Goal: Transaction & Acquisition: Purchase product/service

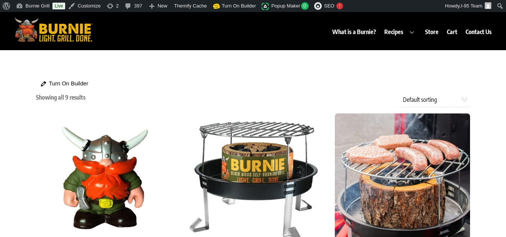
click at [277, 34] on div "What is a Burnie? Recipes Burnie Blog Store Cart Contact Us" at bounding box center [297, 27] width 395 height 27
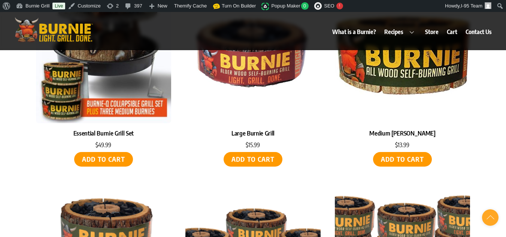
scroll to position [326, 0]
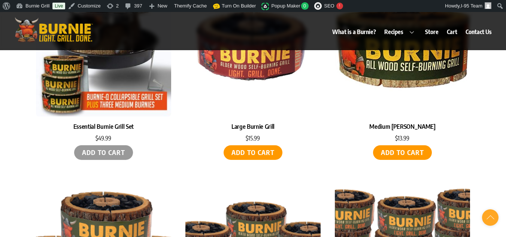
click at [103, 152] on link "Add to cart" at bounding box center [103, 152] width 59 height 15
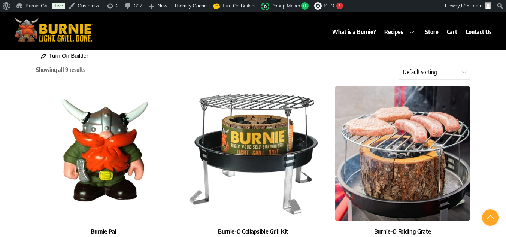
scroll to position [0, 0]
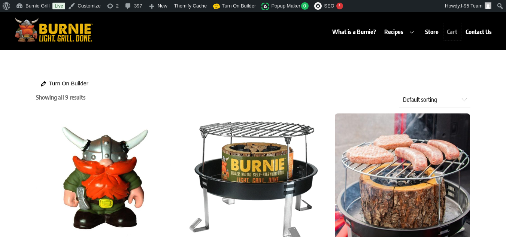
click at [452, 30] on link "Cart" at bounding box center [453, 31] width 18 height 17
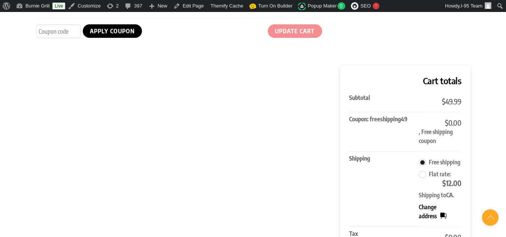
scroll to position [187, 0]
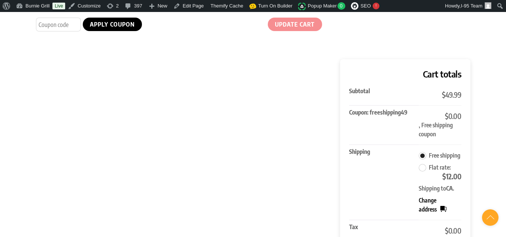
click at [278, 145] on div "Cart totals Subtotal $ 49.99 Coupon: freeshipping49 $ 0.00 , Free shipping coup…" at bounding box center [253, 178] width 435 height 238
drag, startPoint x: 364, startPoint y: 111, endPoint x: 459, endPoint y: 134, distance: 97.7
click at [459, 134] on tr "Coupon: freeshipping49 $ 0.00 , Free shipping coupon" at bounding box center [405, 124] width 112 height 39
click at [463, 136] on div "Cart totals Subtotal $ 49.99 Coupon: freeshipping49 $ 0.00 , Free shipping coup…" at bounding box center [405, 178] width 130 height 238
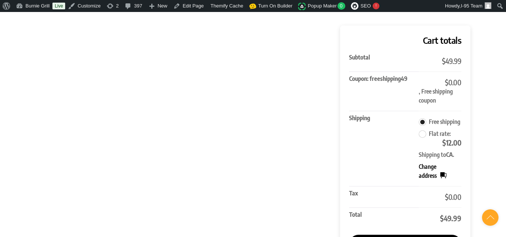
scroll to position [262, 0]
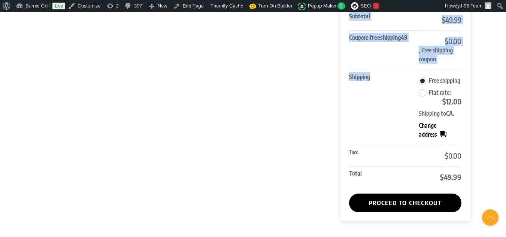
drag, startPoint x: 418, startPoint y: 117, endPoint x: 476, endPoint y: 118, distance: 58.9
click at [470, 116] on div "Cart totals Subtotal $ 49.99 Coupon: freeshipping49 $ 0.00 , Free shipping coup…" at bounding box center [405, 103] width 130 height 238
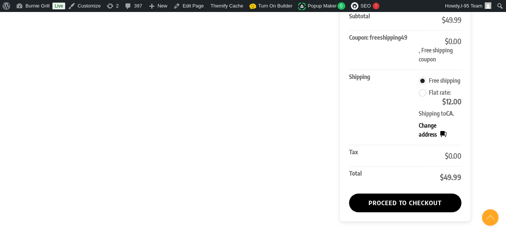
click at [494, 123] on div at bounding box center [253, 8] width 512 height 428
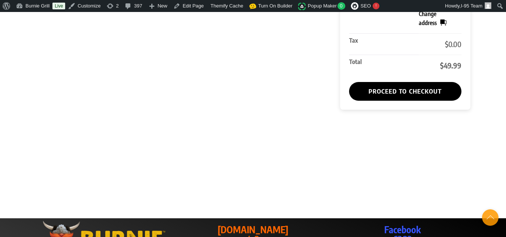
scroll to position [375, 0]
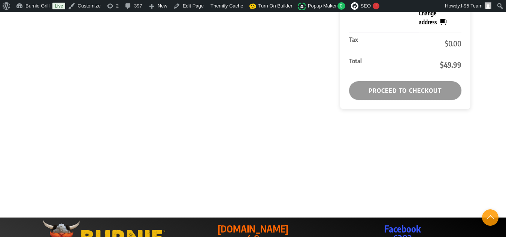
click at [394, 90] on link "Proceed to checkout" at bounding box center [405, 90] width 112 height 19
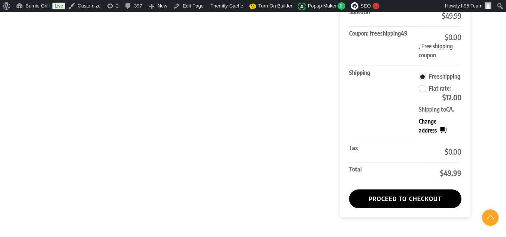
scroll to position [262, 0]
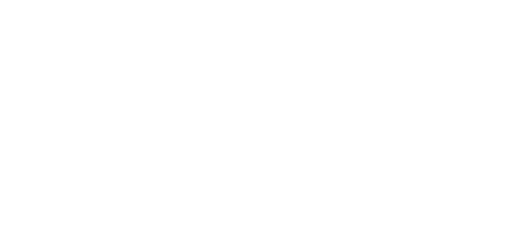
select select "CA"
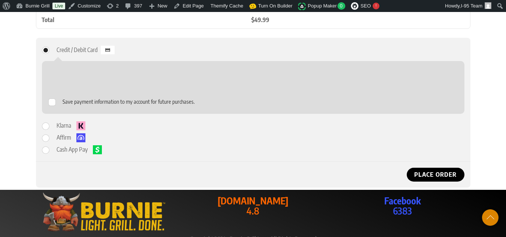
scroll to position [600, 0]
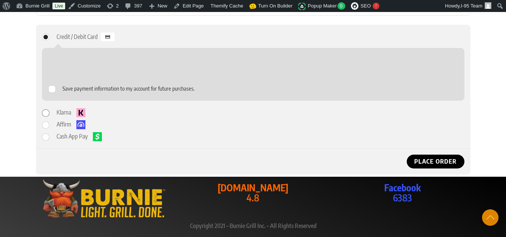
click at [46, 115] on input "Klarna" at bounding box center [45, 112] width 7 height 7
radio input "true"
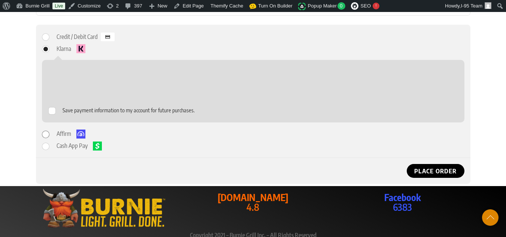
click at [48, 136] on input "Affirm" at bounding box center [45, 134] width 7 height 7
radio input "true"
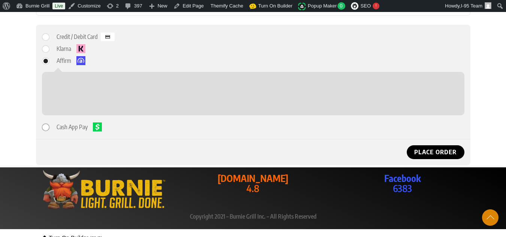
click at [42, 127] on input "Cash App Pay" at bounding box center [45, 127] width 7 height 7
radio input "true"
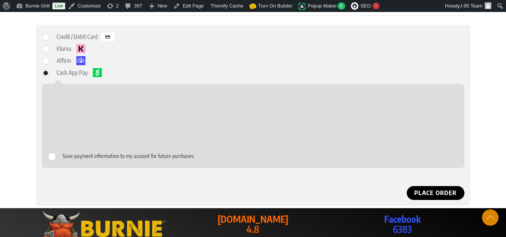
click at [248, 153] on p "Save payment information to my account for future purchases." at bounding box center [253, 156] width 412 height 13
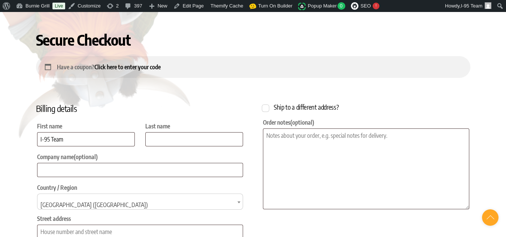
scroll to position [37, 0]
click at [315, 148] on textarea "Order notes (optional)" at bounding box center [366, 168] width 207 height 81
click at [399, 104] on div "Ship to a different address? First name * Last name * Company name (optional) C…" at bounding box center [366, 108] width 209 height 12
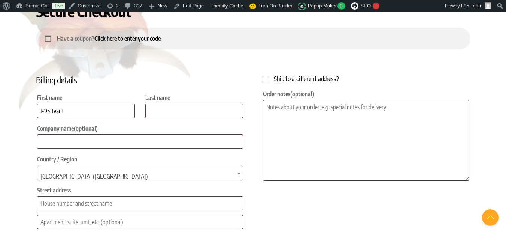
scroll to position [112, 0]
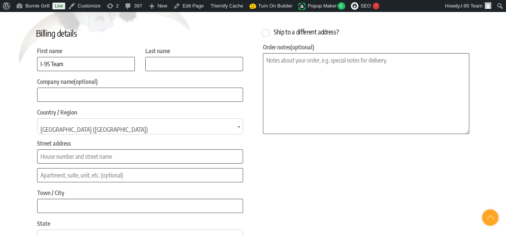
click at [360, 159] on div "Billing details First name * I-95 Team Last name * Company name (optional) Coun…" at bounding box center [253, 183] width 435 height 313
click at [395, 159] on div "Billing details First name * I-95 Team Last name * Company name (optional) Coun…" at bounding box center [253, 183] width 435 height 313
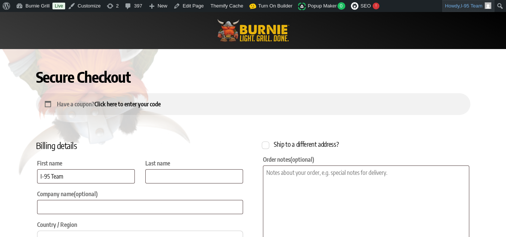
click at [484, 8] on link "Howdy, I-95 Team" at bounding box center [469, 6] width 52 height 12
click at [341, 99] on div "Have a coupon? Click here to enter your code" at bounding box center [253, 104] width 435 height 22
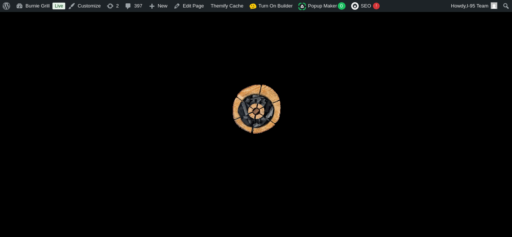
select select "CA"
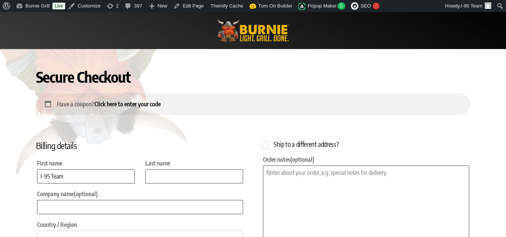
click at [92, 78] on h1 "Secure Checkout" at bounding box center [253, 77] width 435 height 18
click at [265, 37] on img at bounding box center [253, 31] width 78 height 26
click at [276, 32] on img at bounding box center [253, 31] width 78 height 26
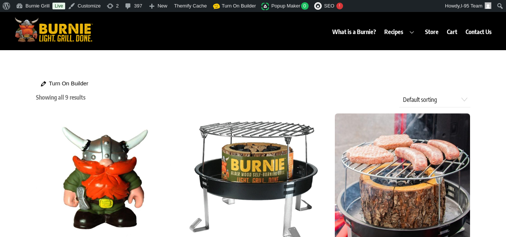
click at [431, 33] on link "Store" at bounding box center [432, 31] width 21 height 17
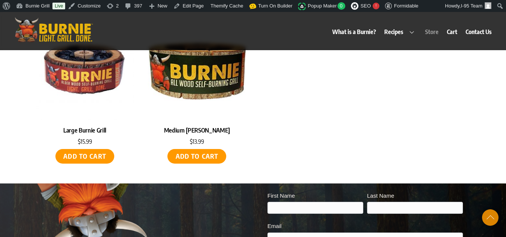
scroll to position [3395, 0]
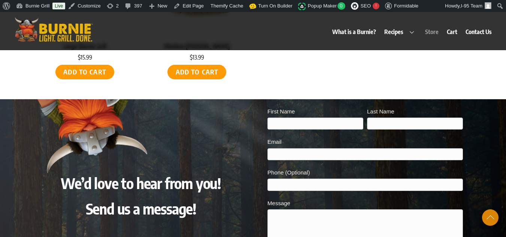
scroll to position [3471, 0]
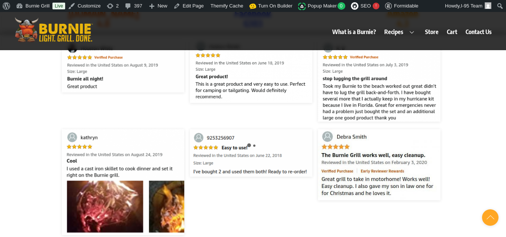
scroll to position [1215, 0]
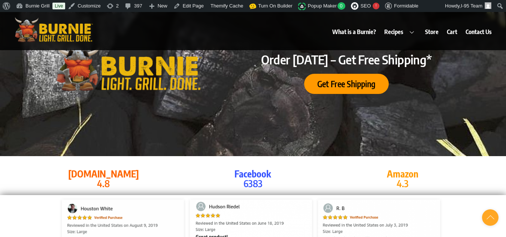
scroll to position [1291, 0]
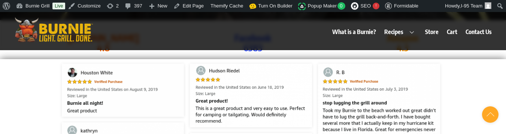
scroll to position [1297, 0]
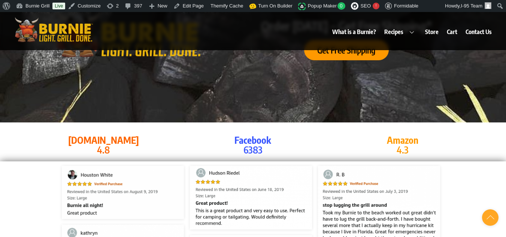
scroll to position [1288, 0]
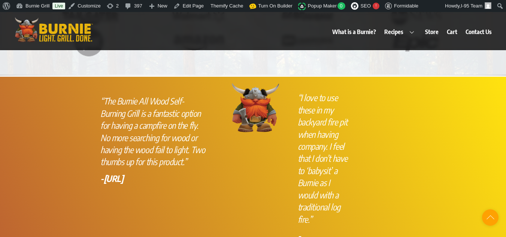
scroll to position [1813, 0]
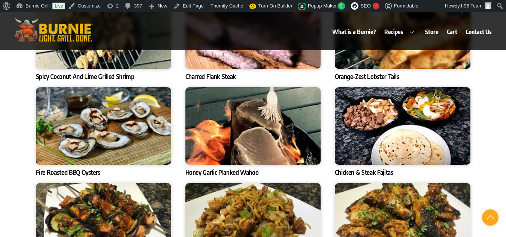
scroll to position [2596, 0]
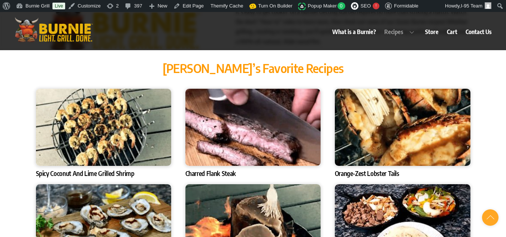
scroll to position [2305, 0]
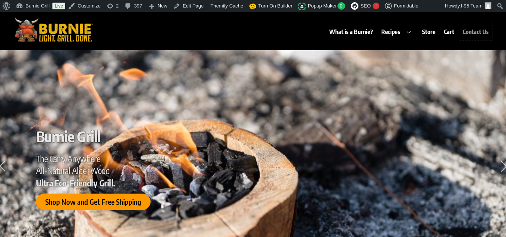
click at [467, 30] on link "Contact Us" at bounding box center [476, 31] width 33 height 17
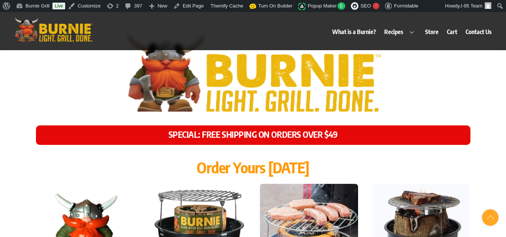
scroll to position [3522, 0]
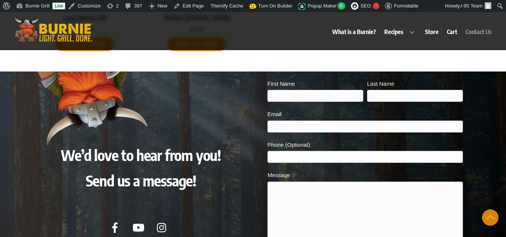
click at [485, 82] on div at bounding box center [253, 219] width 506 height 295
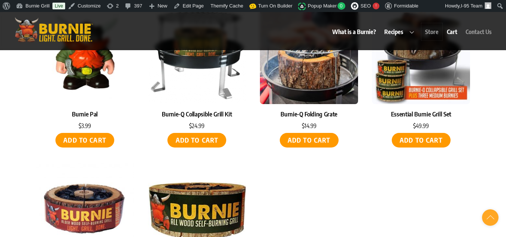
click at [437, 31] on link "Store" at bounding box center [432, 31] width 21 height 17
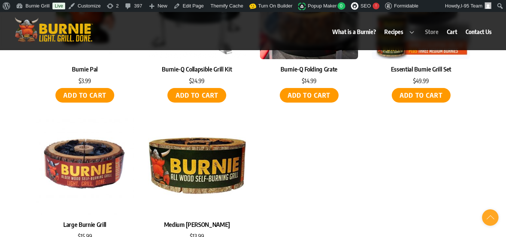
scroll to position [3321, 0]
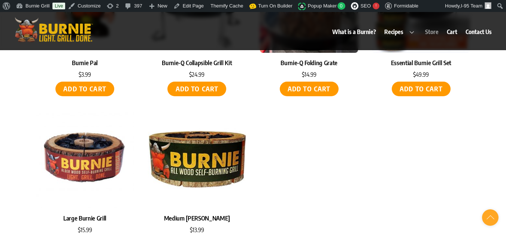
click at [494, 151] on div "SPECIAL: FREE SHIPPING ON ORDERS OVER $49 Order Yours Today Burnie Pal $ 3.99 A…" at bounding box center [253, 23] width 512 height 498
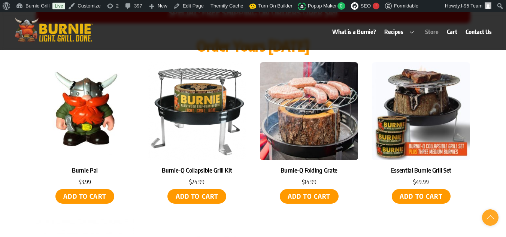
scroll to position [3171, 0]
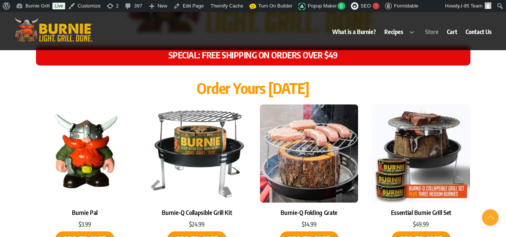
click at [494, 151] on div "SPECIAL: FREE SHIPPING ON ORDERS OVER $49 Order Yours Today Burnie Pal $ 3.99 A…" at bounding box center [253, 173] width 512 height 498
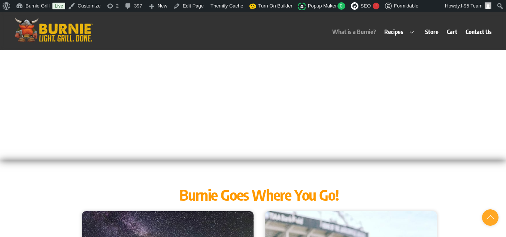
scroll to position [141, 0]
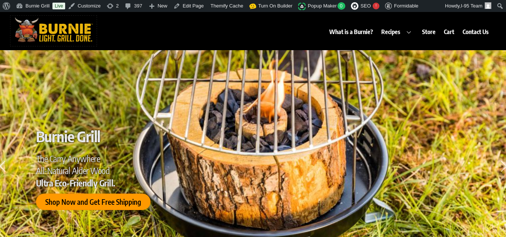
click at [69, 25] on img at bounding box center [53, 30] width 86 height 28
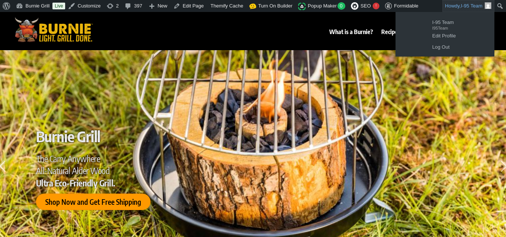
click at [487, 9] on img "Toolbar" at bounding box center [488, 5] width 7 height 7
